Goal: Information Seeking & Learning: Learn about a topic

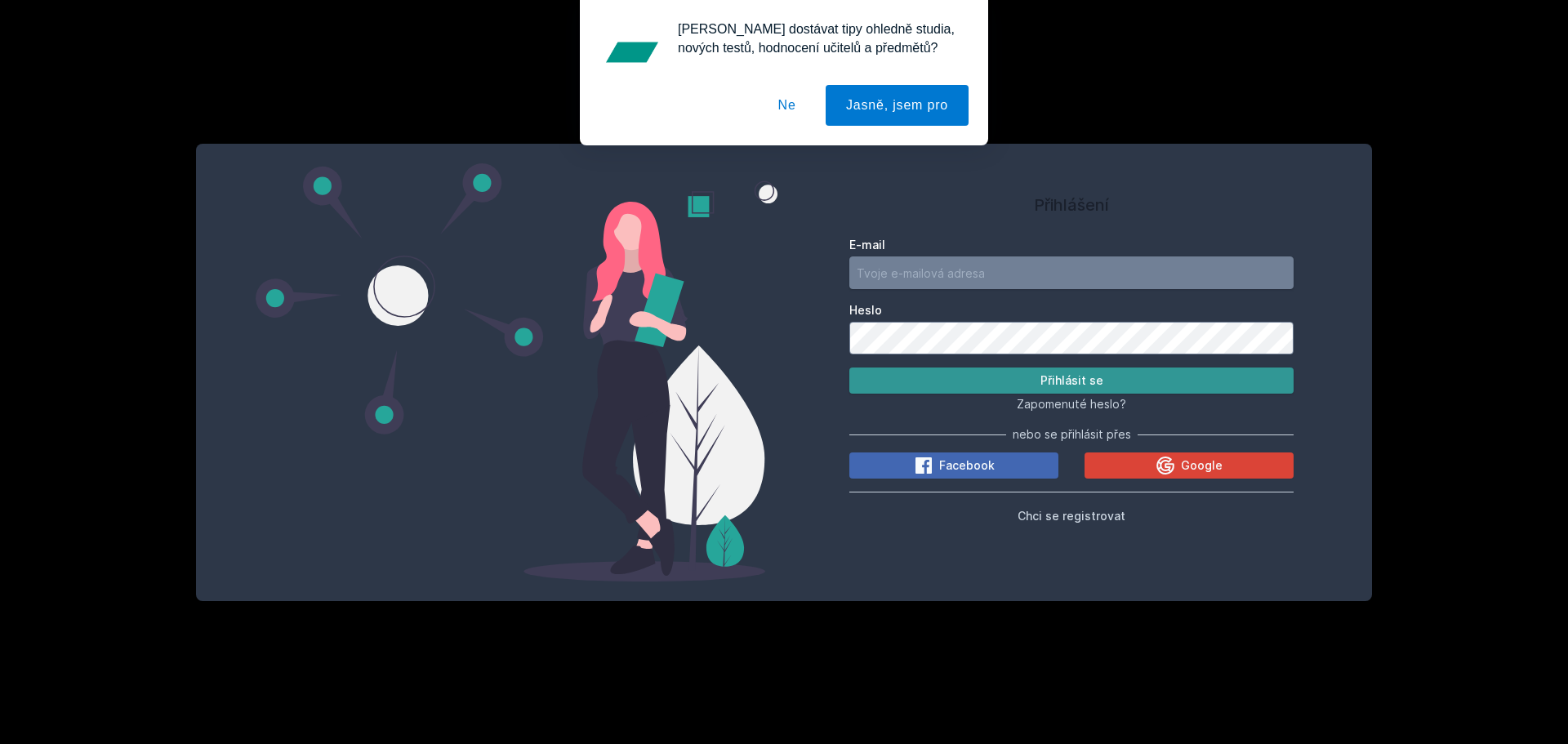
type input "[EMAIL_ADDRESS][DOMAIN_NAME]"
click at [929, 370] on button "Přihlásit se" at bounding box center [1071, 380] width 445 height 26
click at [785, 103] on button "Ne" at bounding box center [787, 105] width 59 height 41
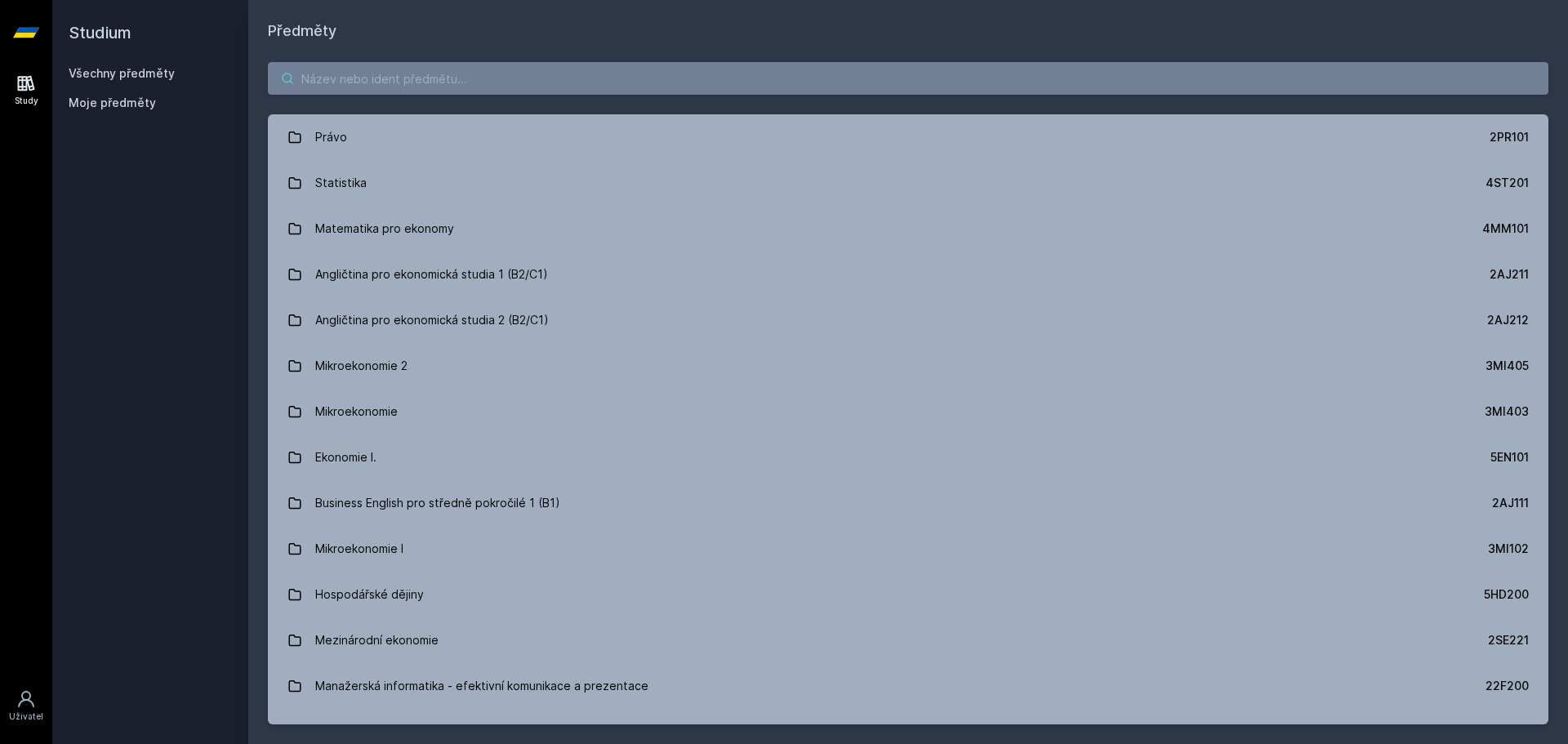
click at [478, 87] on input "search" at bounding box center [908, 78] width 1281 height 32
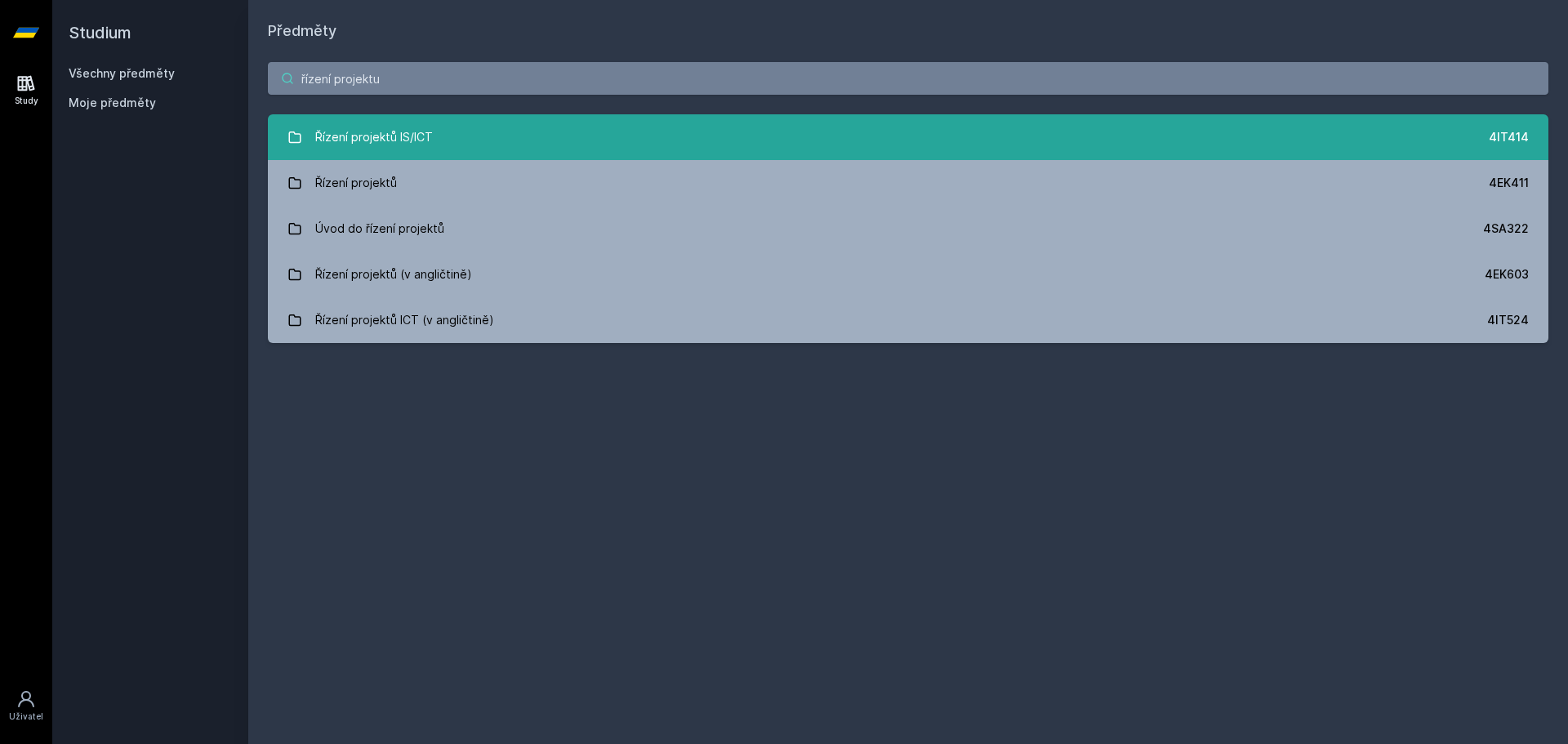
type input "řízení projektu"
click at [543, 137] on link "Řízení projektů IS/ICT 4IT414" at bounding box center [908, 137] width 1281 height 46
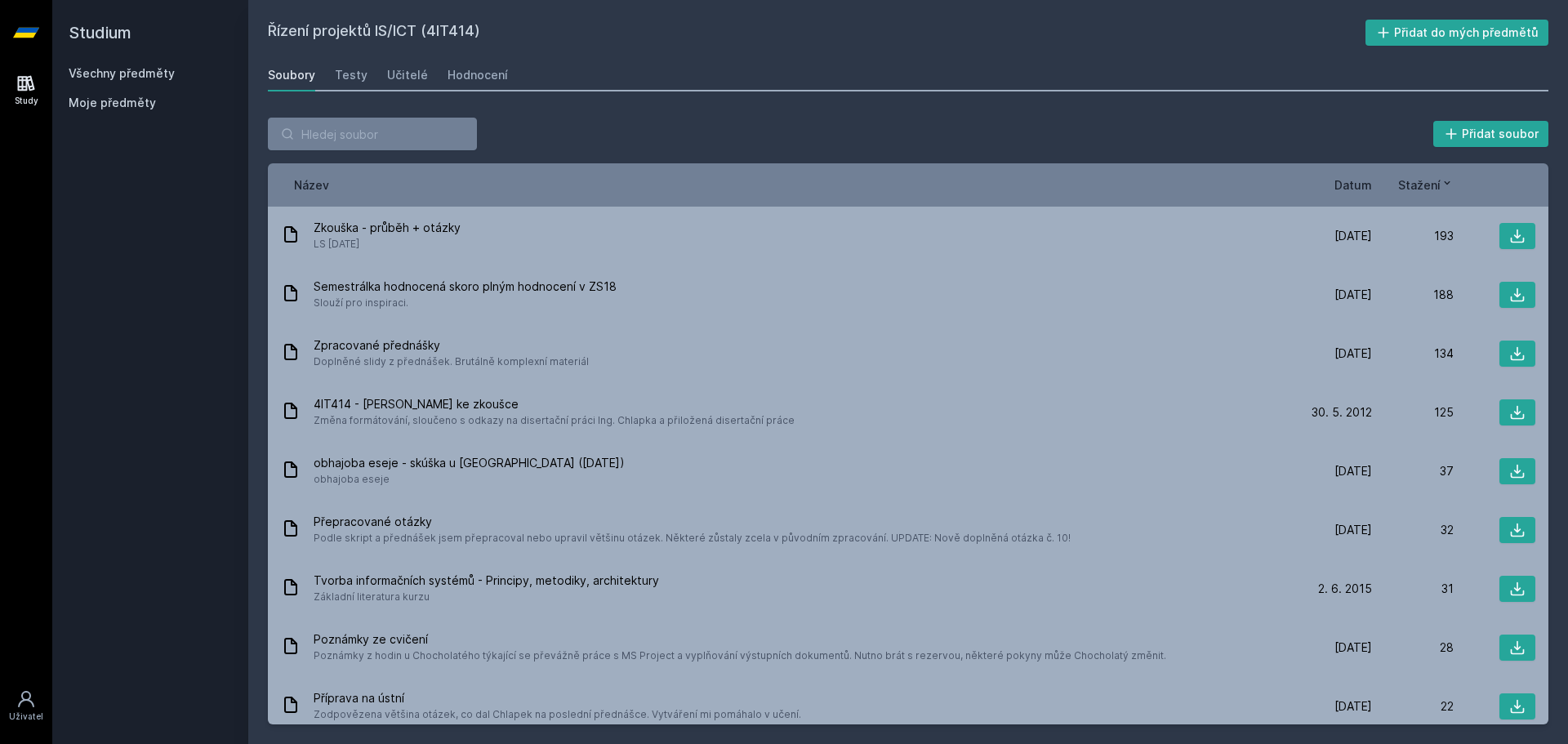
click at [1358, 178] on span "Datum" at bounding box center [1353, 186] width 37 height 18
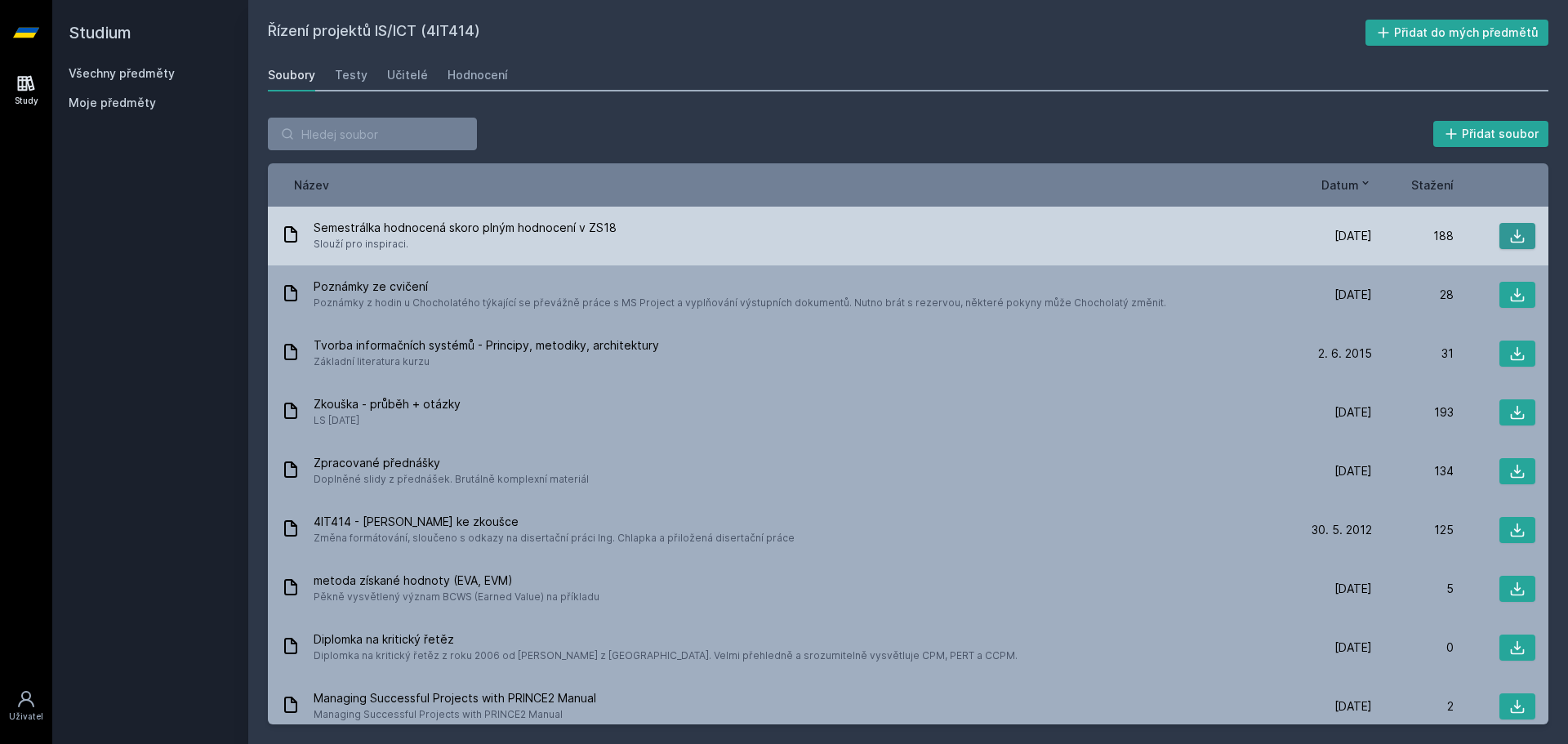
click at [1509, 240] on icon at bounding box center [1517, 235] width 17 height 17
